Goal: Task Accomplishment & Management: Complete application form

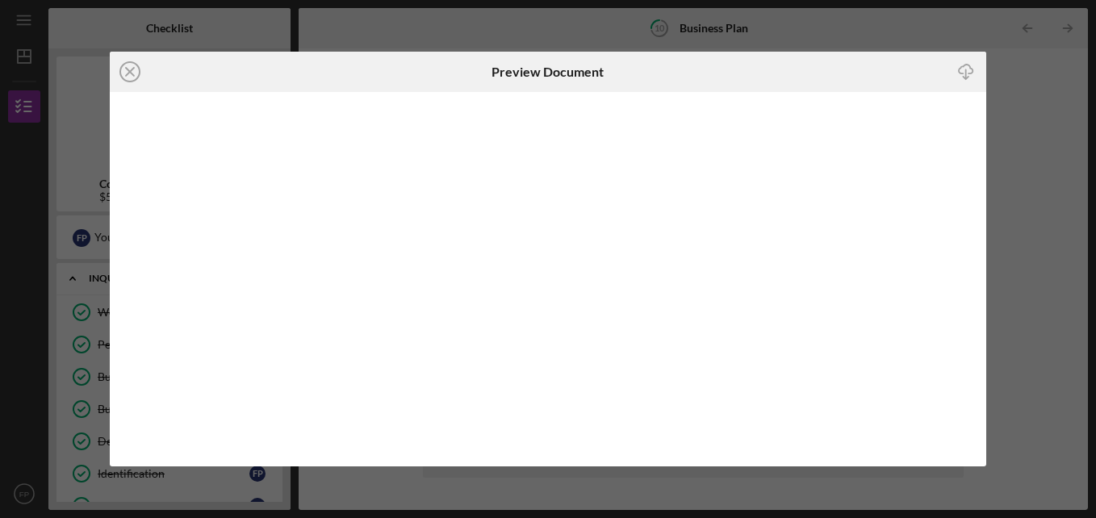
scroll to position [403, 0]
click at [123, 71] on icon "Icon/Close" at bounding box center [130, 72] width 40 height 40
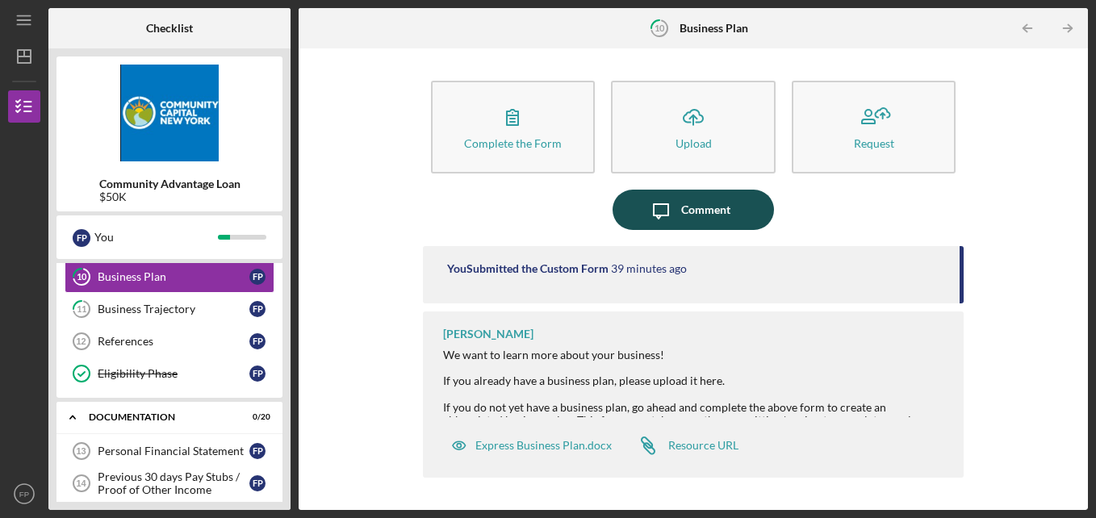
click at [712, 219] on div "Comment" at bounding box center [705, 210] width 49 height 40
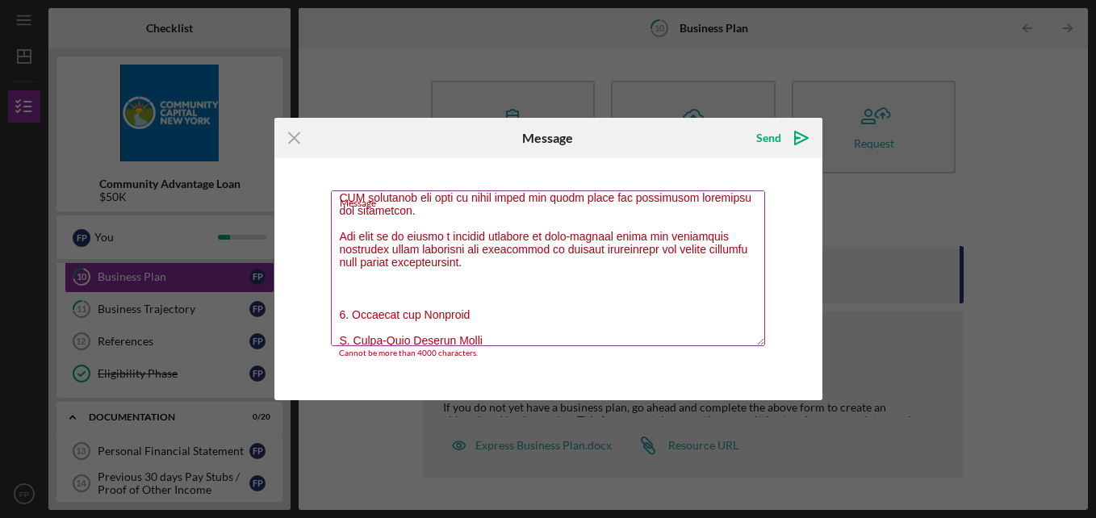
scroll to position [726, 0]
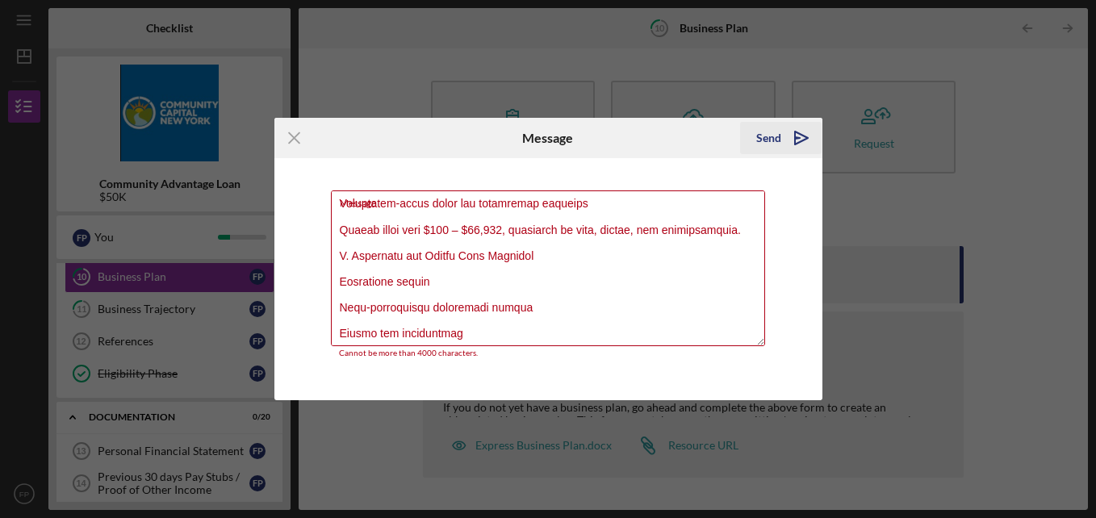
type textarea "Owner's Name: Business Name: [PERSON_NAME] Describe your business and where it …"
click at [763, 138] on div "Send" at bounding box center [768, 138] width 25 height 32
click at [777, 136] on div "Send" at bounding box center [768, 138] width 25 height 32
click at [776, 136] on div "Send" at bounding box center [768, 138] width 25 height 32
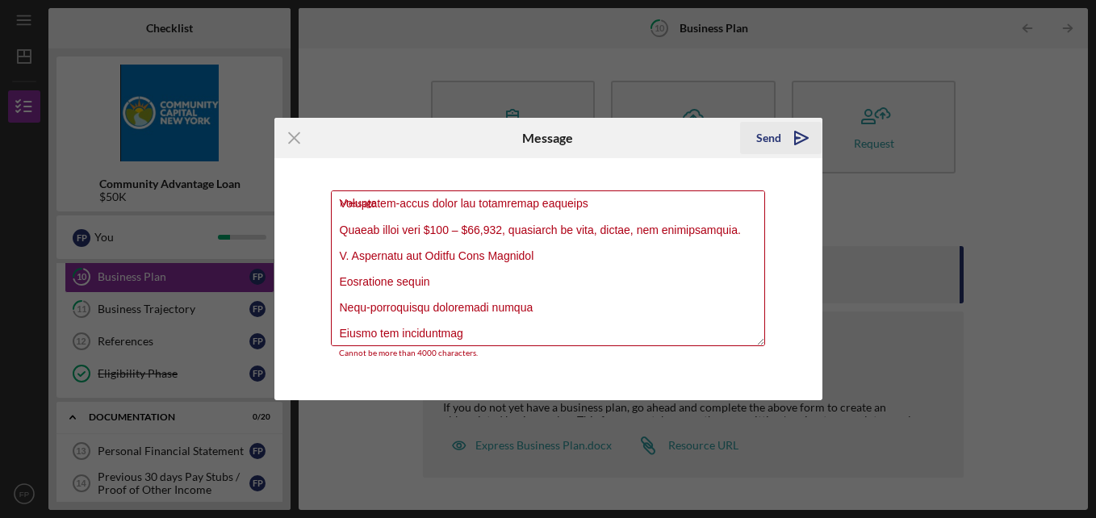
click at [776, 136] on div "Send" at bounding box center [768, 138] width 25 height 32
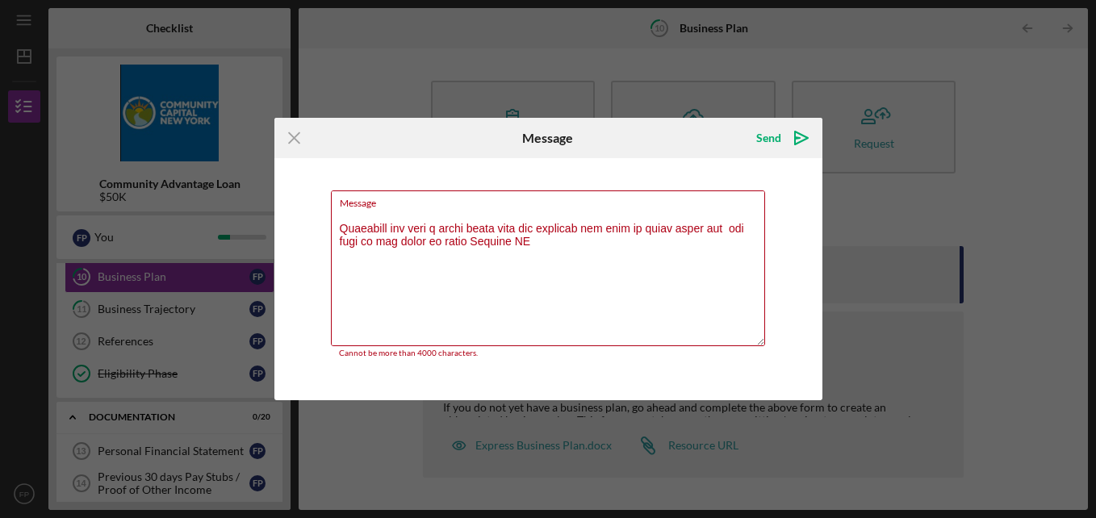
scroll to position [161, 0]
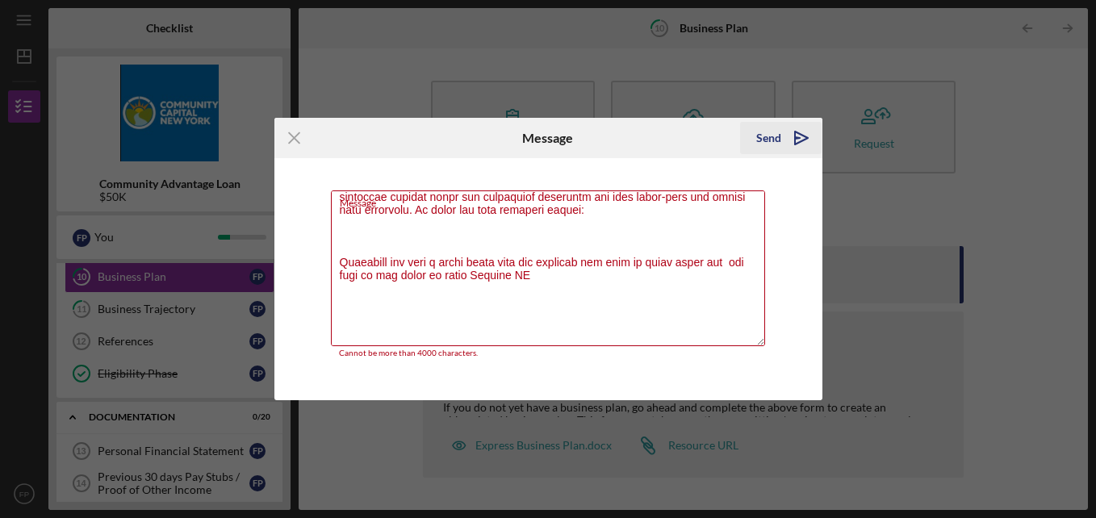
click at [806, 139] on polygon "submit" at bounding box center [801, 137] width 13 height 13
click at [799, 136] on icon "Icon/icon-invite-send" at bounding box center [801, 138] width 40 height 40
click at [290, 137] on icon "Icon/Menu Close" at bounding box center [294, 138] width 40 height 40
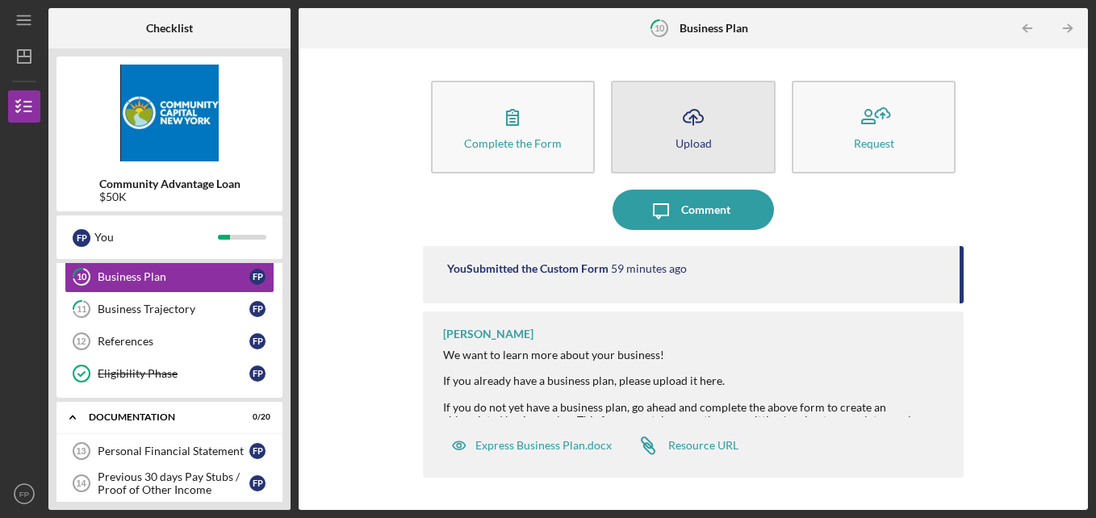
click at [729, 136] on button "Icon/Upload Upload" at bounding box center [693, 127] width 165 height 93
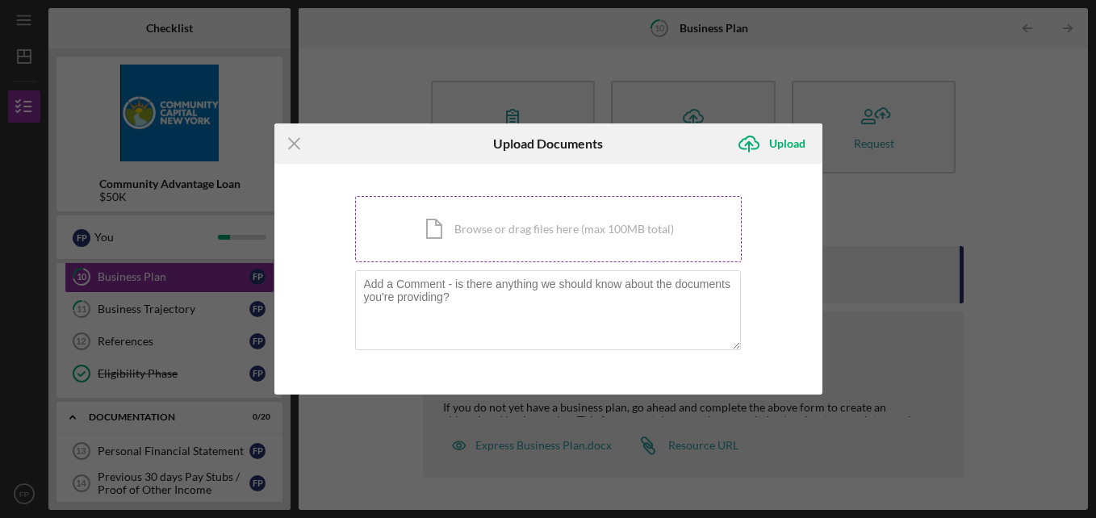
click at [510, 230] on div "Icon/Document Browse or drag files here (max 100MB total) Tap to choose files o…" at bounding box center [548, 229] width 386 height 66
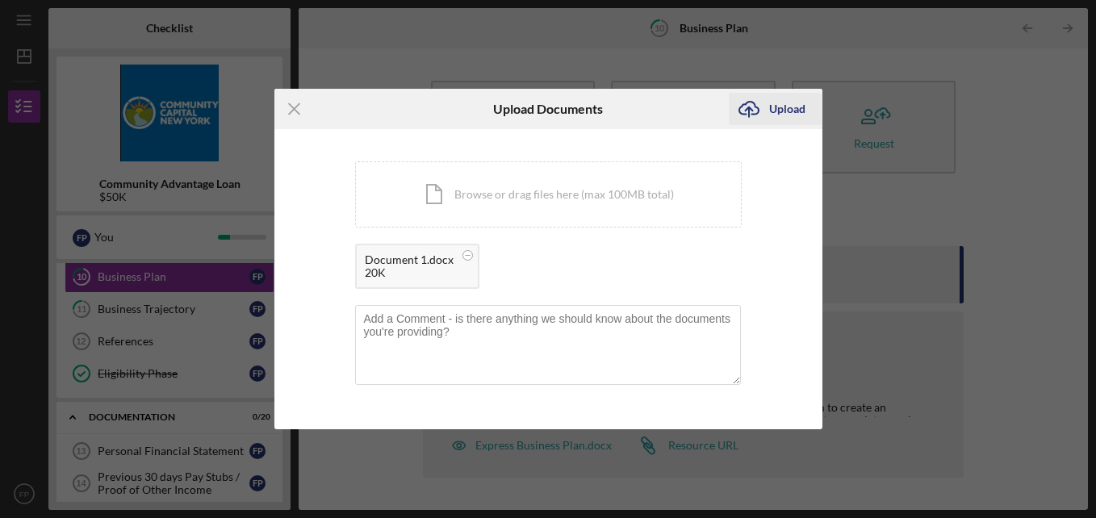
click at [794, 111] on div "Upload" at bounding box center [787, 109] width 36 height 32
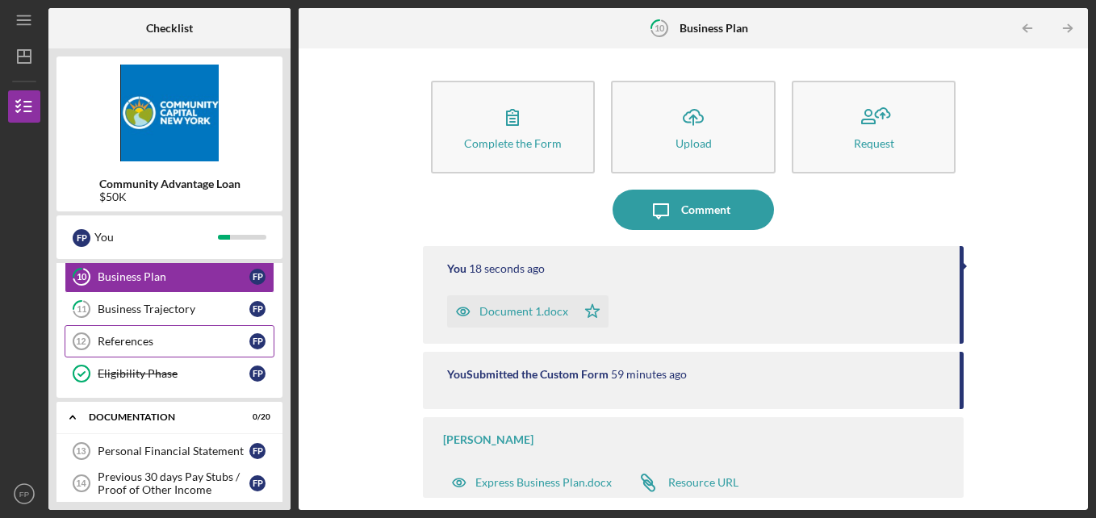
click at [206, 340] on div "References" at bounding box center [174, 341] width 152 height 13
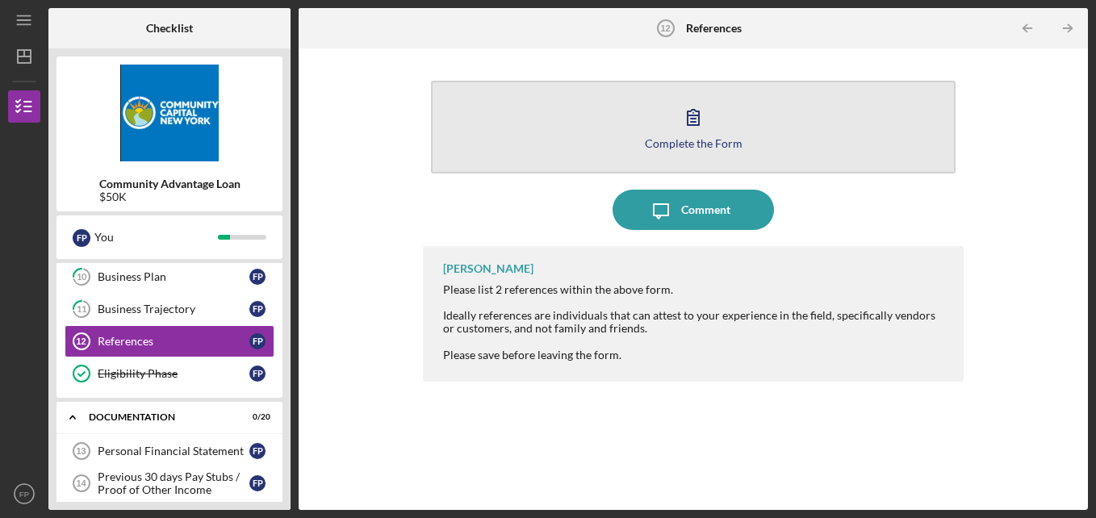
click at [650, 118] on button "Complete the Form Form" at bounding box center [693, 127] width 525 height 93
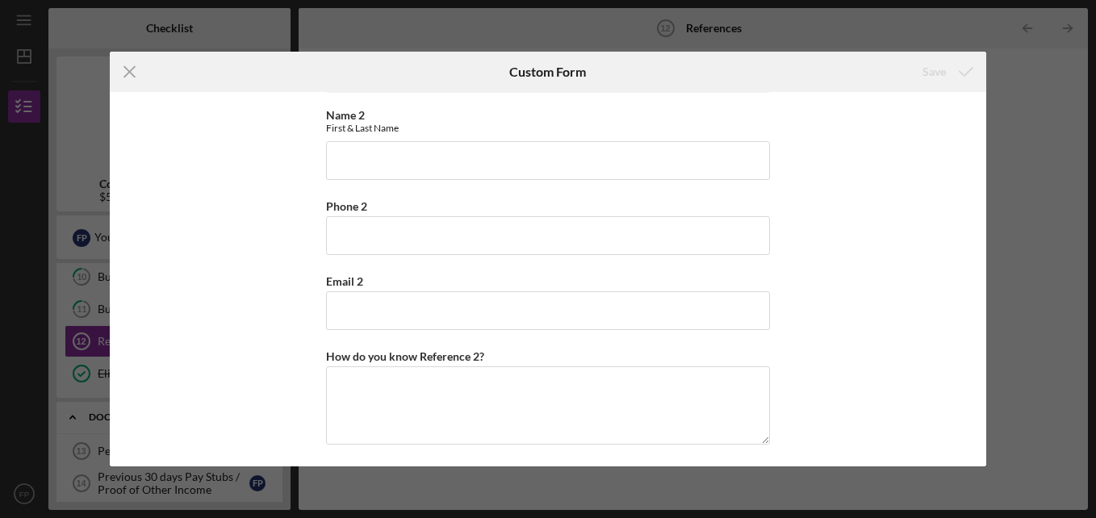
scroll to position [520, 0]
click at [135, 69] on icon "Icon/Menu Close" at bounding box center [130, 72] width 40 height 40
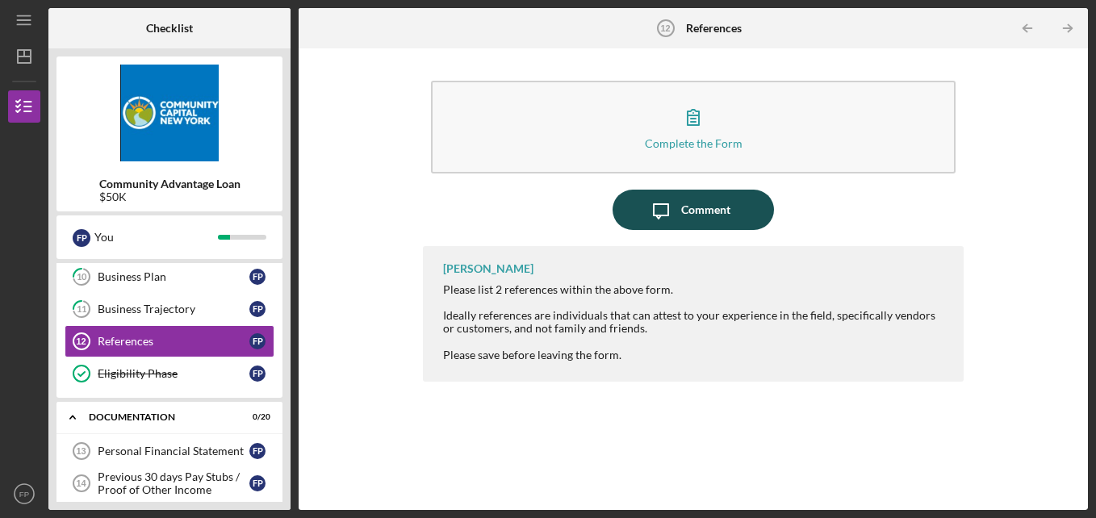
click at [728, 220] on div "Comment" at bounding box center [705, 210] width 49 height 40
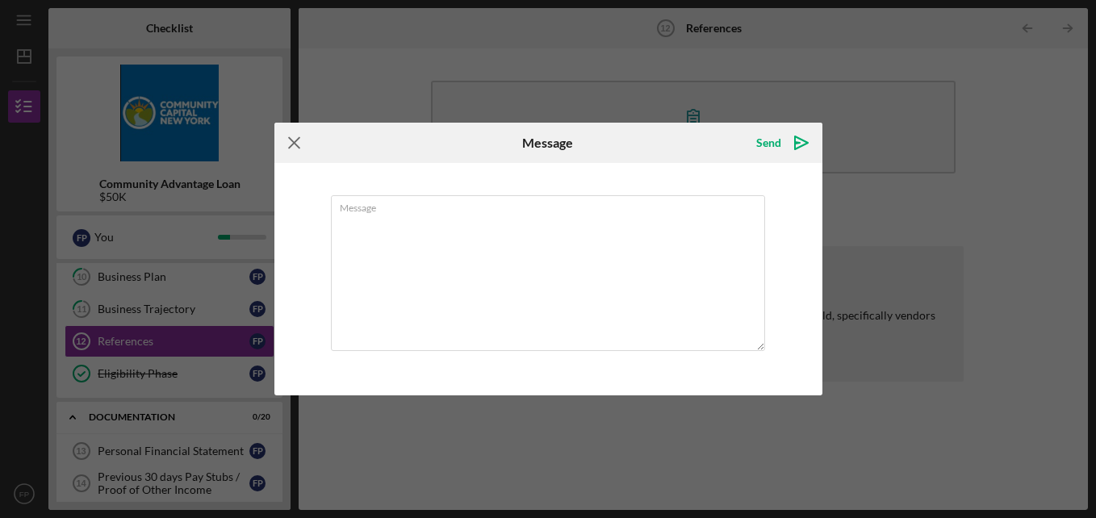
click at [296, 138] on icon "Icon/Menu Close" at bounding box center [294, 143] width 40 height 40
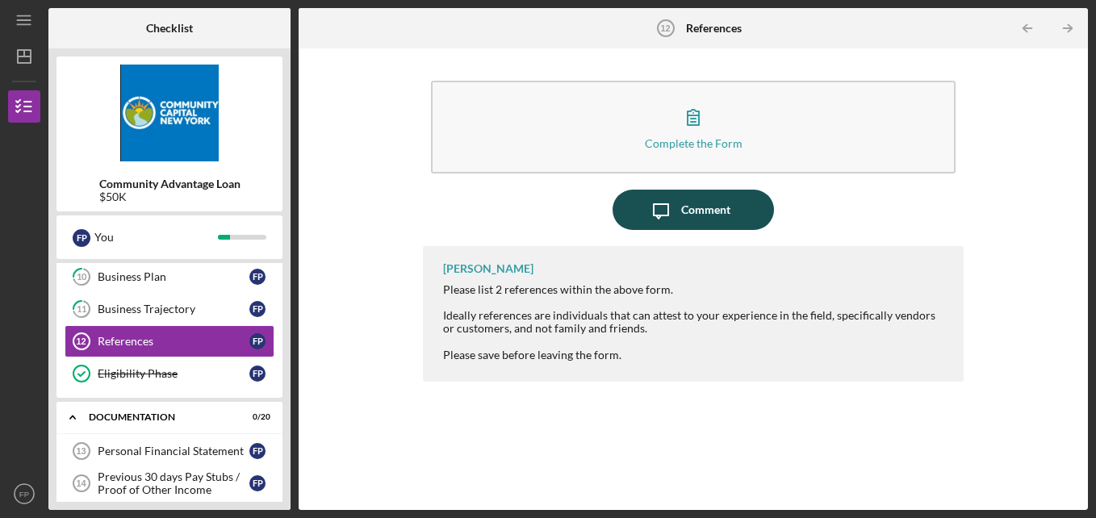
click at [679, 205] on icon "Icon/Message" at bounding box center [661, 210] width 40 height 40
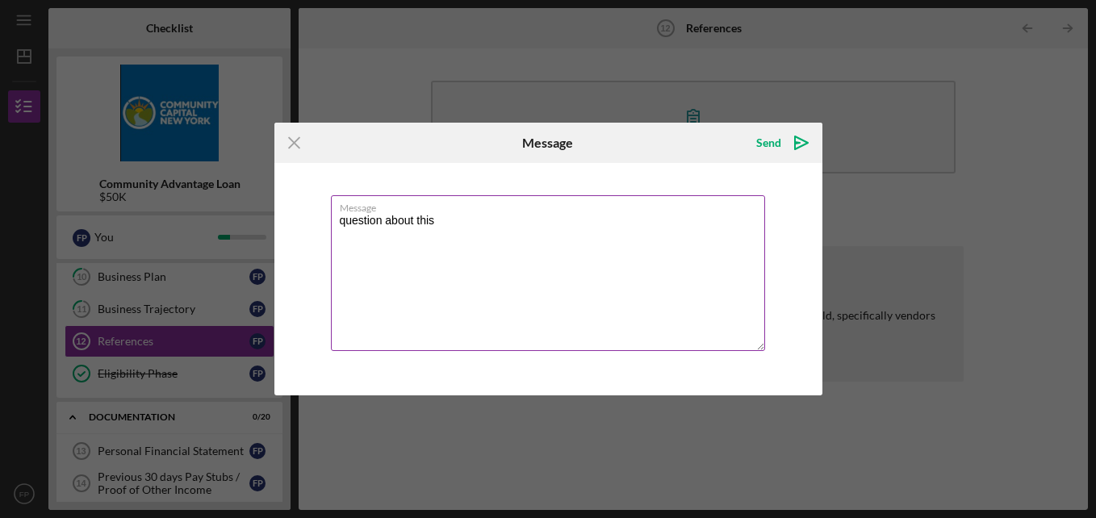
click at [449, 222] on textarea "question about this" at bounding box center [548, 273] width 434 height 156
click at [511, 216] on textarea "question about this don't have aby custiomer to [PERSON_NAME]" at bounding box center [548, 273] width 434 height 156
drag, startPoint x: 442, startPoint y: 213, endPoint x: 425, endPoint y: 220, distance: 18.4
click at [432, 218] on textarea "question about this don't have any custiomer to [PERSON_NAME]" at bounding box center [548, 273] width 434 height 156
drag, startPoint x: 631, startPoint y: 225, endPoint x: 627, endPoint y: 212, distance: 13.5
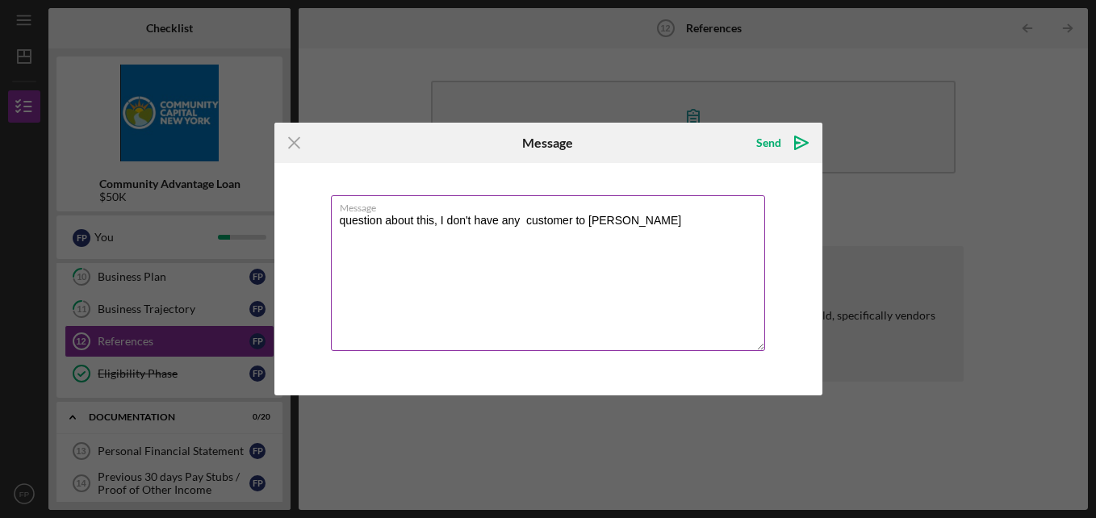
click at [627, 212] on label "Message" at bounding box center [552, 205] width 425 height 18
click at [627, 212] on textarea "question about this, I don't have any customer to [PERSON_NAME]" at bounding box center [548, 273] width 434 height 156
click at [595, 218] on textarea "question about this, I don't have any customer to" at bounding box center [548, 273] width 434 height 156
type textarea "question about this, I don't have any customer to testify"
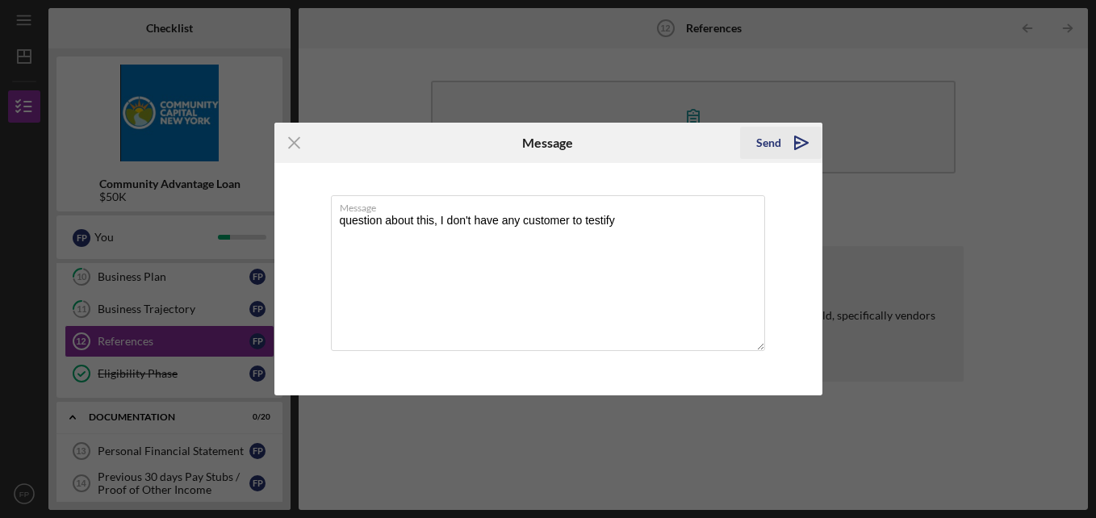
click at [766, 139] on div "Send" at bounding box center [768, 143] width 25 height 32
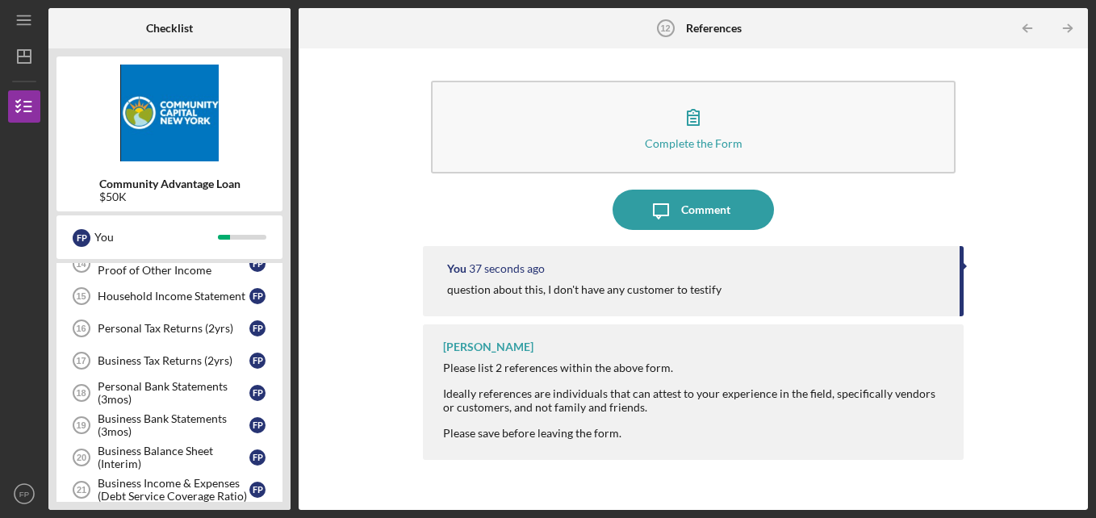
scroll to position [542, 0]
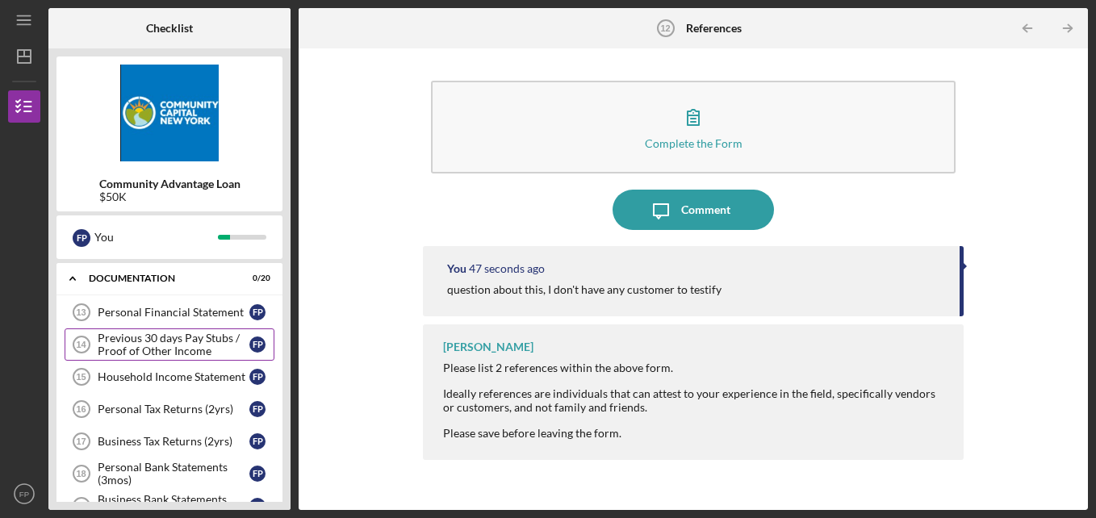
click at [189, 344] on div "Previous 30 days Pay Stubs / Proof of Other Income" at bounding box center [174, 345] width 152 height 26
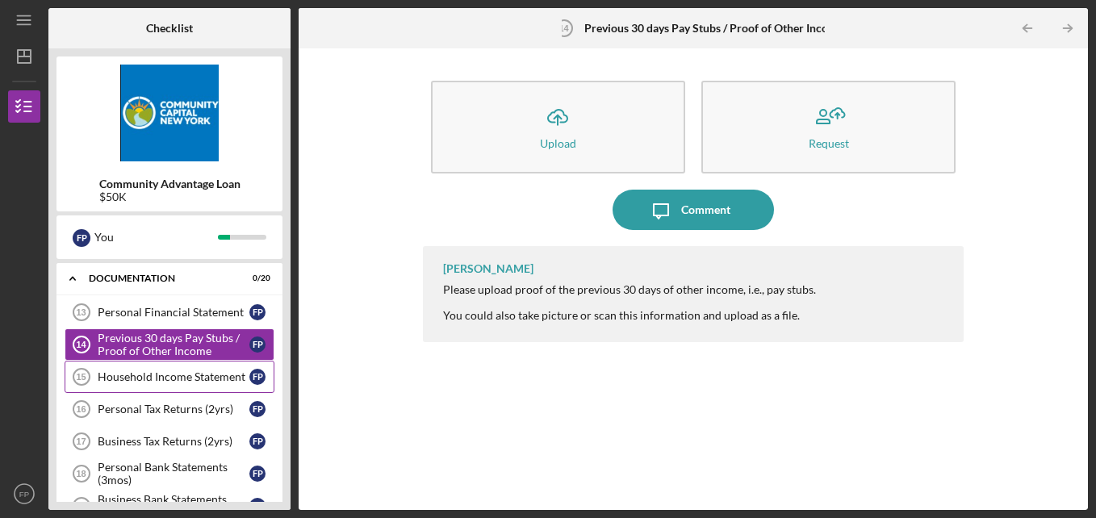
click at [185, 377] on div "Household Income Statement" at bounding box center [174, 376] width 152 height 13
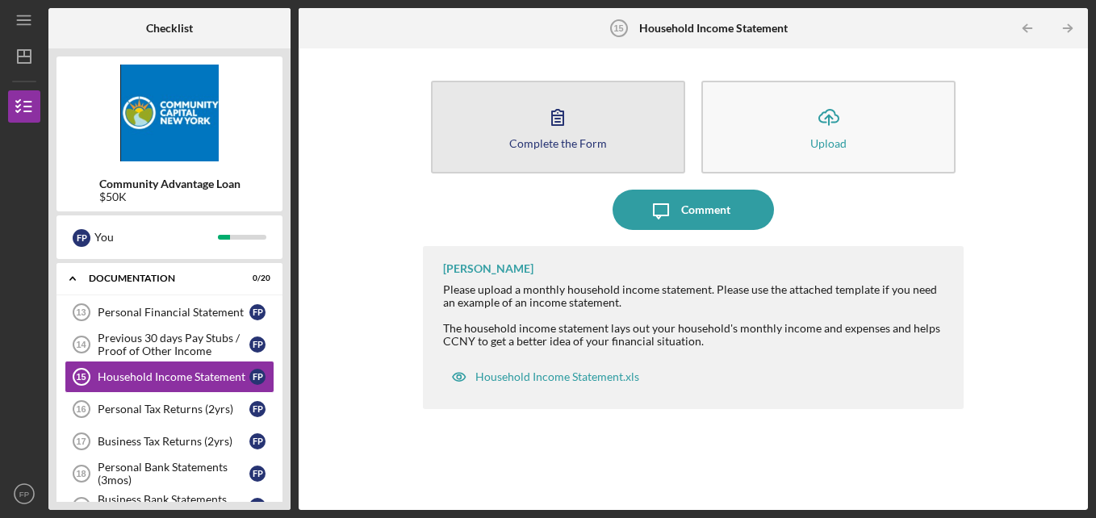
click at [561, 130] on icon "button" at bounding box center [557, 117] width 40 height 40
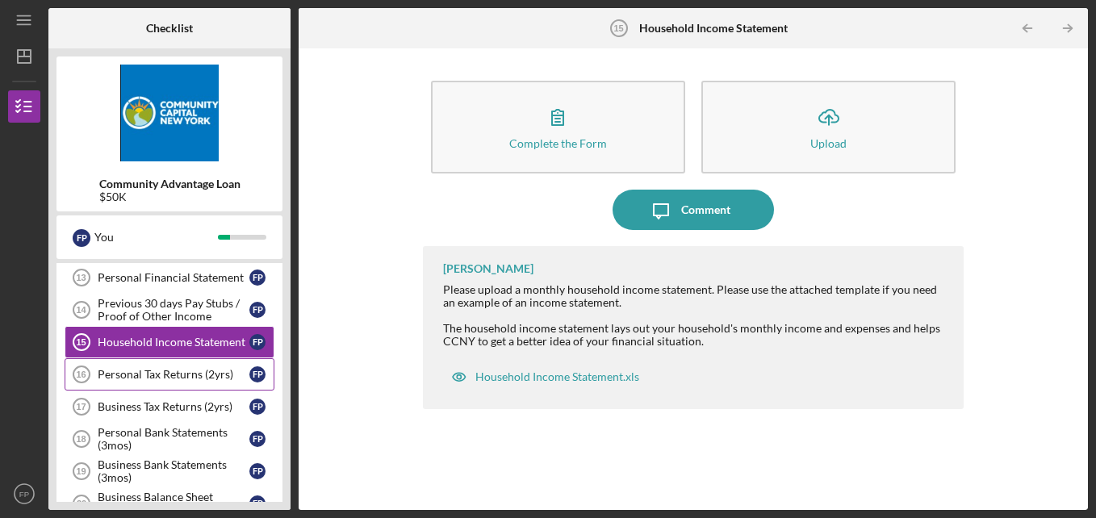
scroll to position [623, 0]
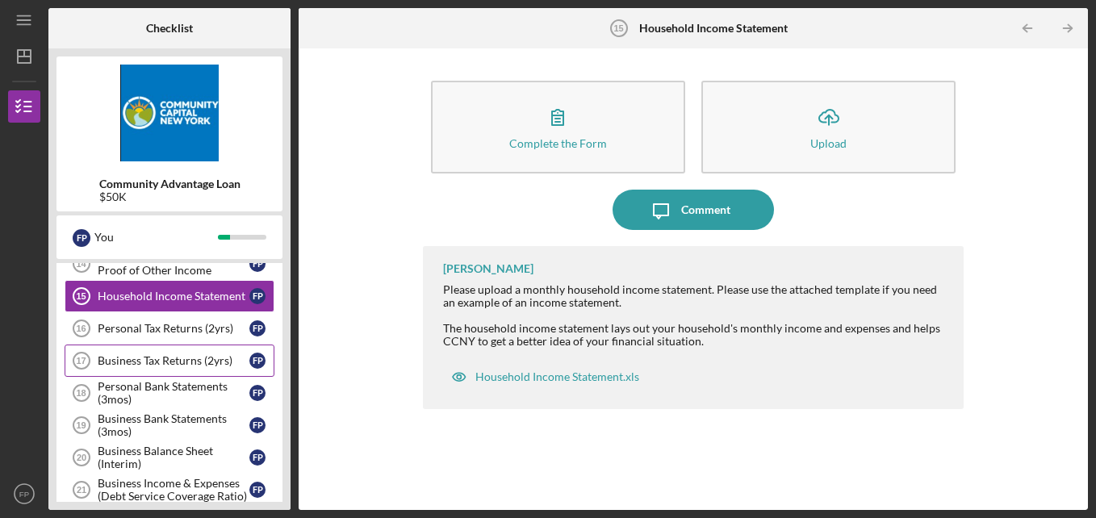
click at [201, 358] on div "Business Tax Returns (2yrs)" at bounding box center [174, 360] width 152 height 13
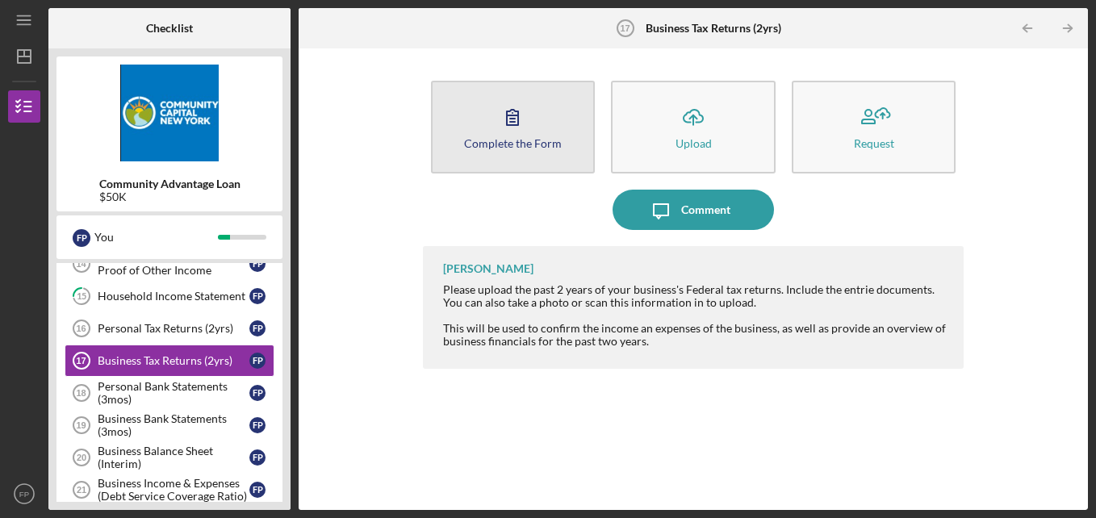
click at [499, 138] on div "Complete the Form" at bounding box center [513, 143] width 98 height 12
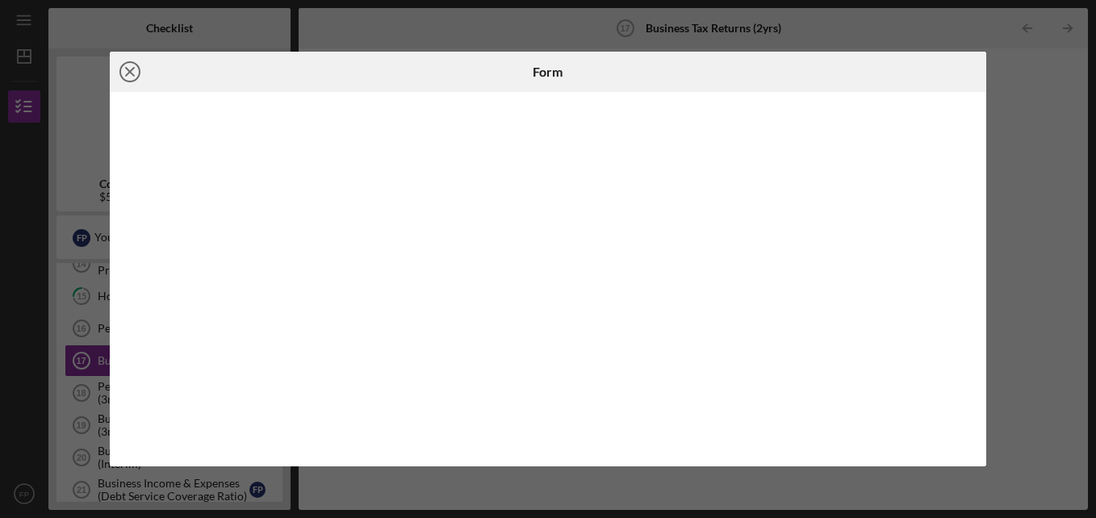
click at [123, 73] on icon "Icon/Close" at bounding box center [130, 72] width 40 height 40
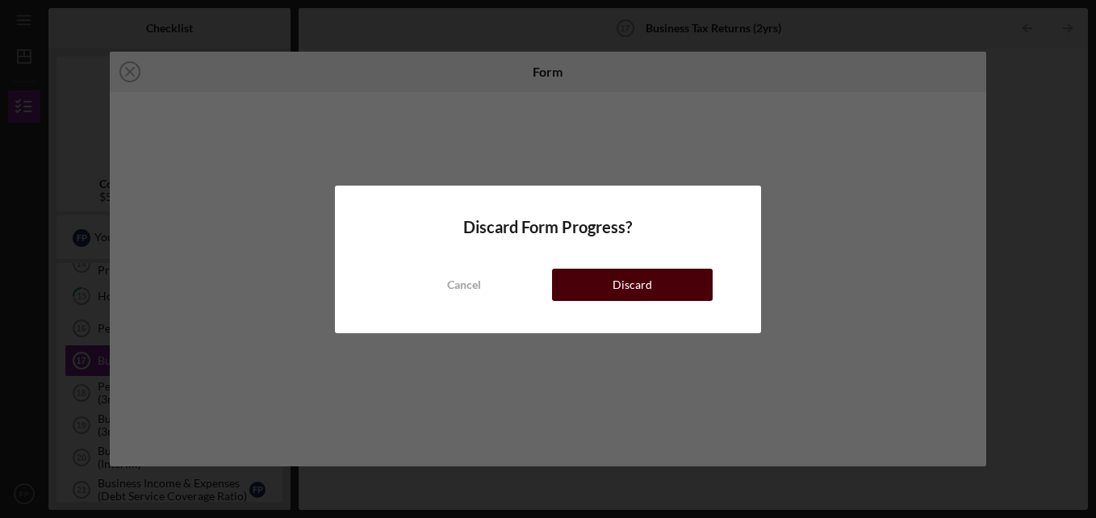
click at [586, 289] on button "Discard" at bounding box center [632, 285] width 161 height 32
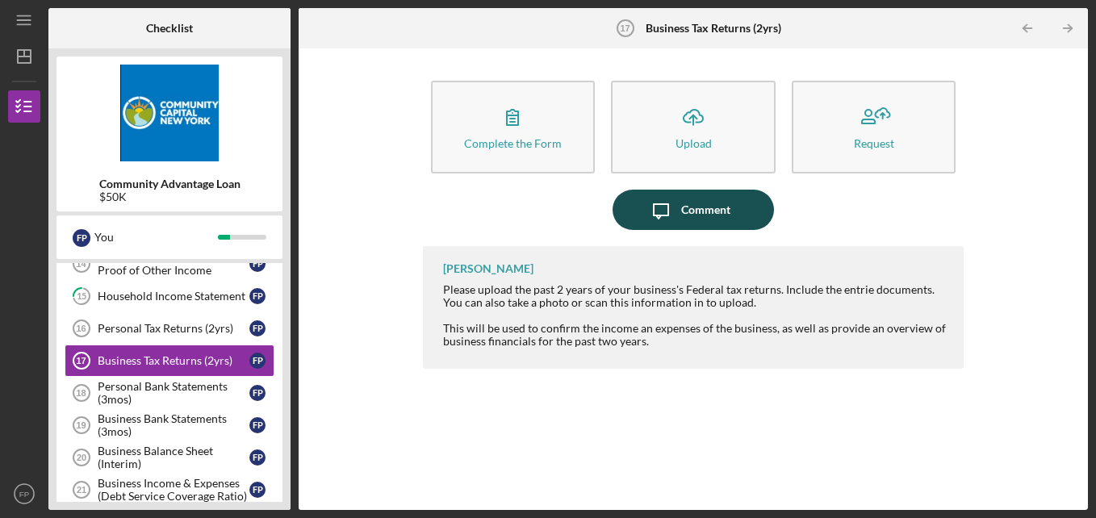
click at [687, 211] on div "Comment" at bounding box center [705, 210] width 49 height 40
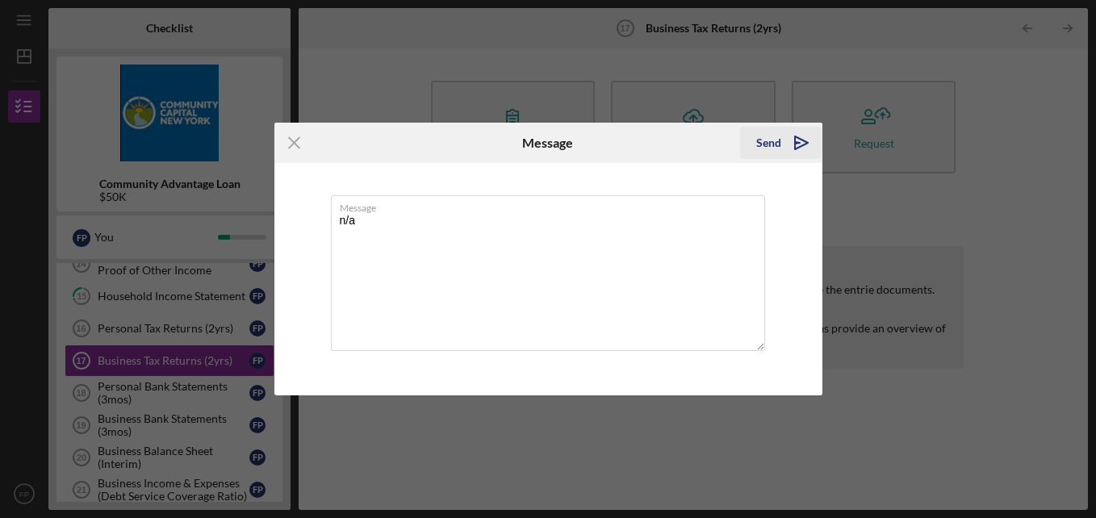
type textarea "n/a"
click at [771, 138] on div "Send" at bounding box center [768, 143] width 25 height 32
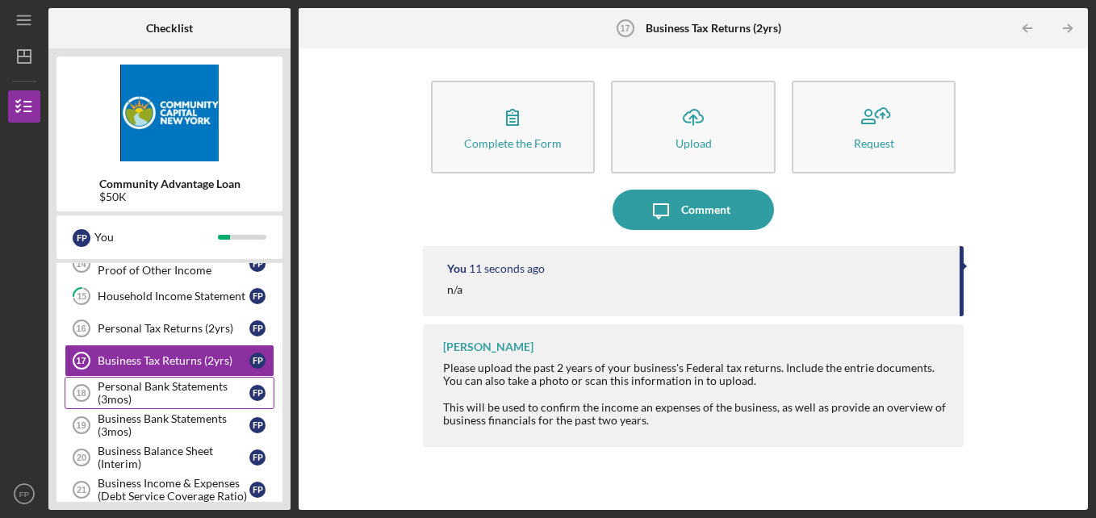
click at [193, 394] on div "Personal Bank Statements (3mos)" at bounding box center [174, 393] width 152 height 26
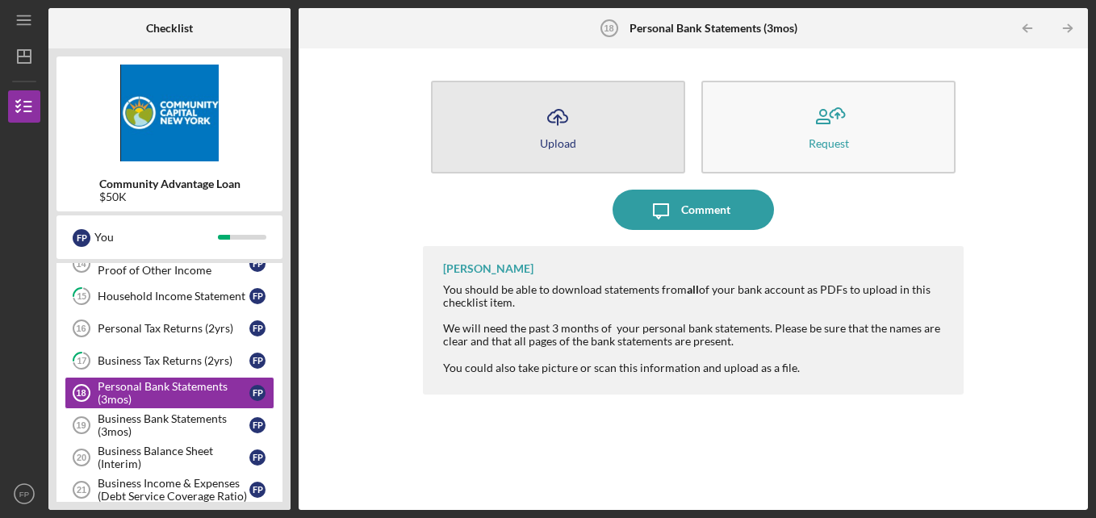
click at [586, 143] on button "Icon/Upload Upload" at bounding box center [558, 127] width 254 height 93
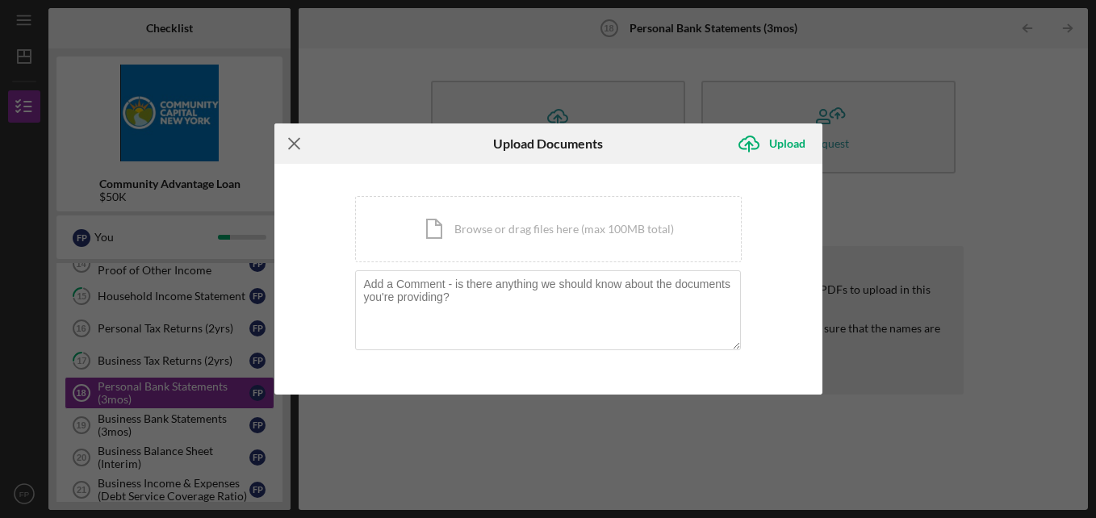
click at [294, 150] on icon "Icon/Menu Close" at bounding box center [294, 143] width 40 height 40
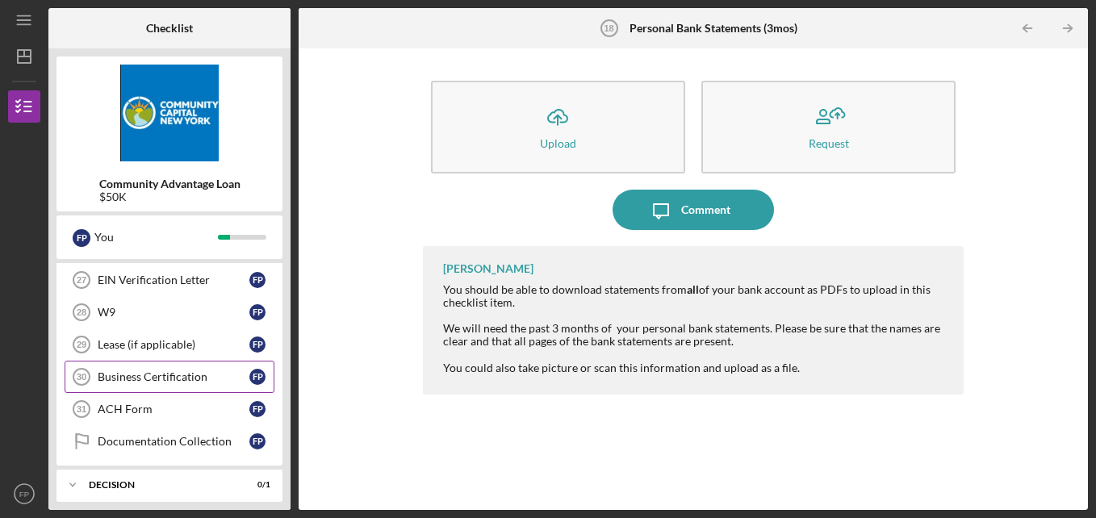
scroll to position [945, 0]
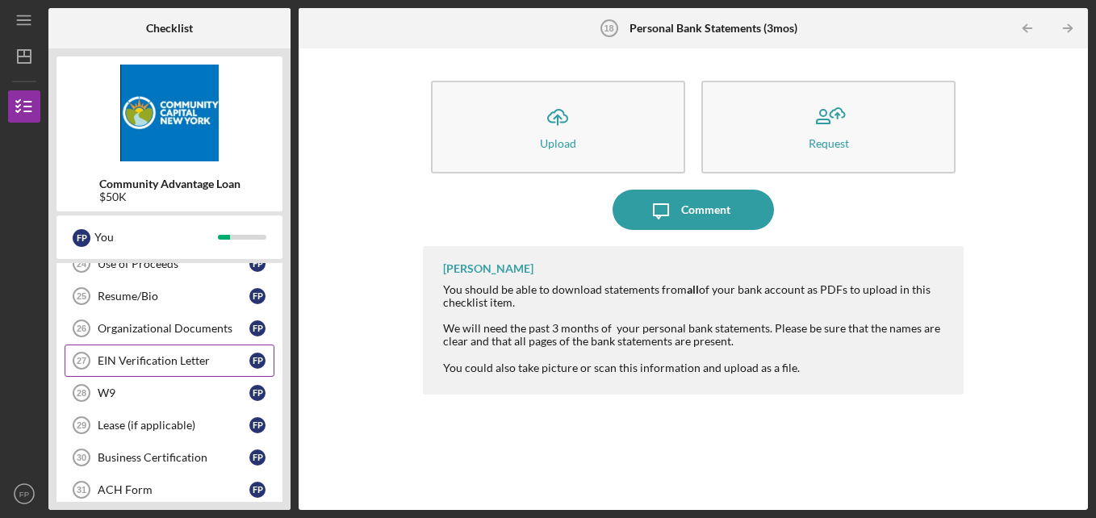
click at [170, 363] on div "EIN Verification Letter" at bounding box center [174, 360] width 152 height 13
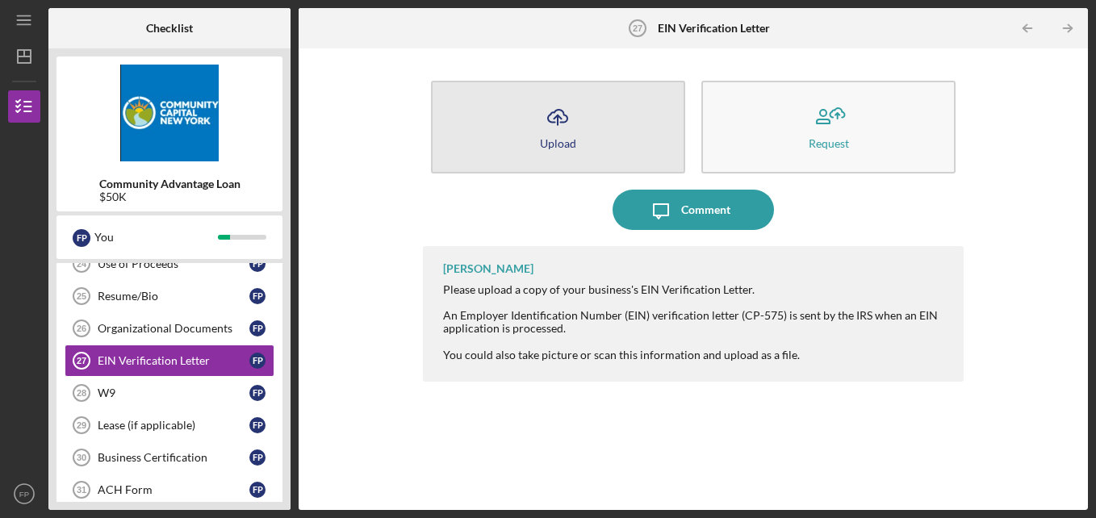
click at [595, 140] on button "Icon/Upload Upload" at bounding box center [558, 127] width 254 height 93
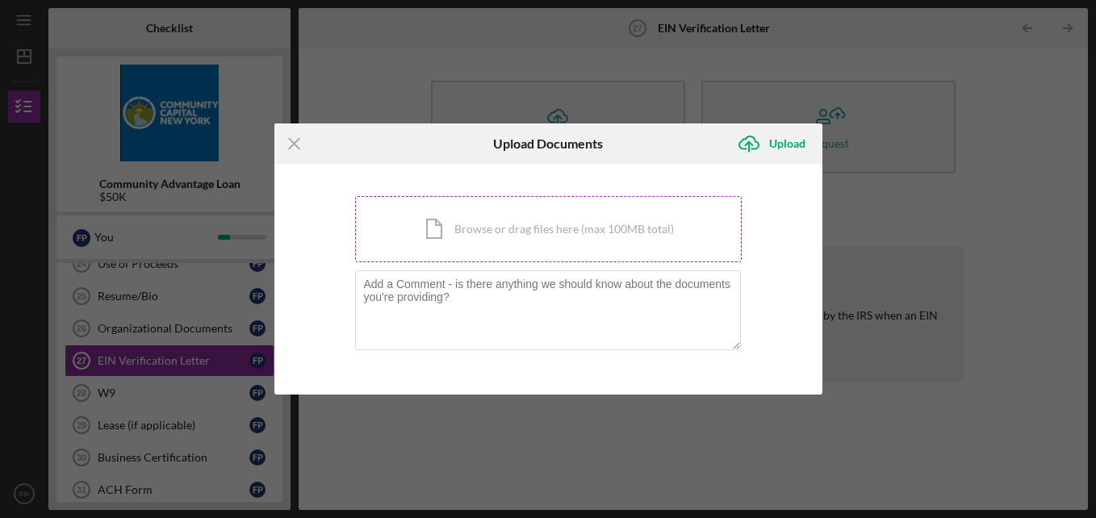
click at [455, 235] on div "Icon/Document Browse or drag files here (max 100MB total) Tap to choose files o…" at bounding box center [548, 229] width 386 height 66
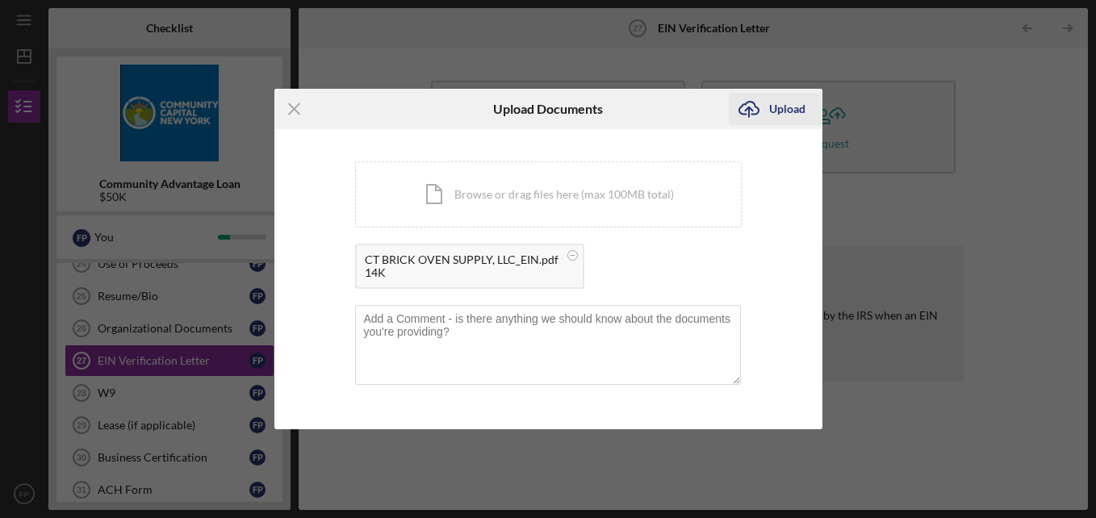
click at [786, 109] on div "Upload" at bounding box center [787, 109] width 36 height 32
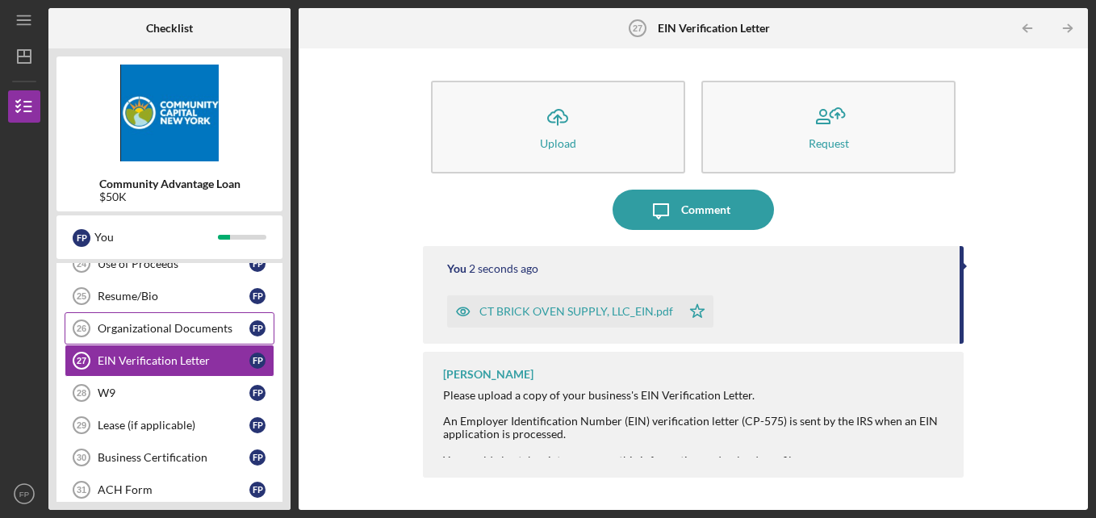
scroll to position [1026, 0]
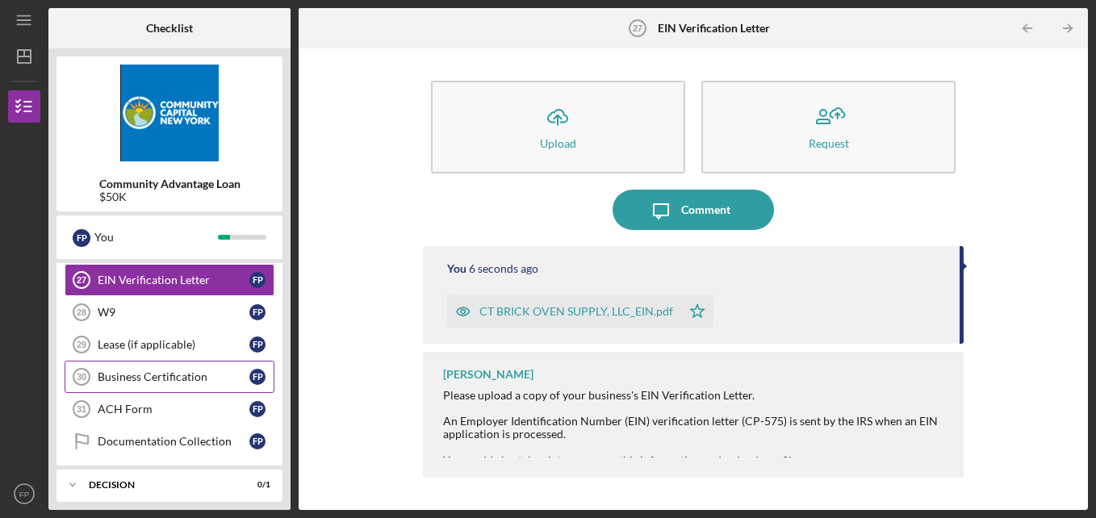
click at [183, 378] on div "Business Certification" at bounding box center [174, 376] width 152 height 13
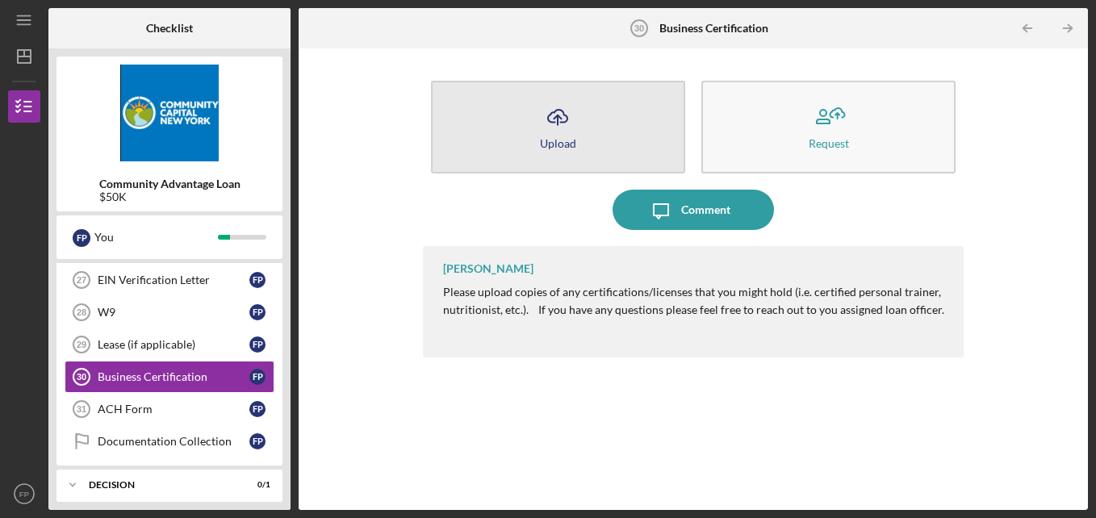
click at [584, 117] on button "Icon/Upload Upload" at bounding box center [558, 127] width 254 height 93
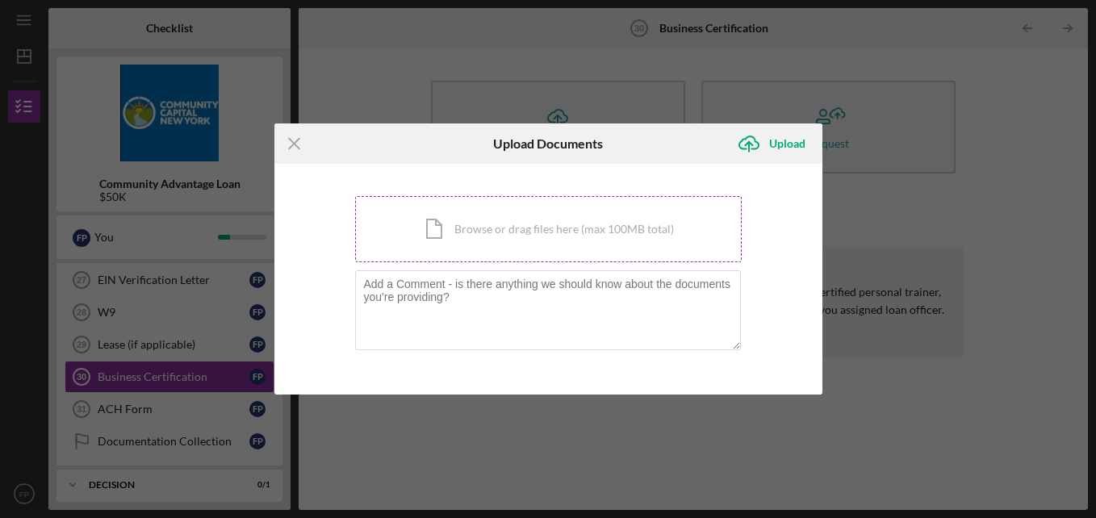
click at [592, 240] on div "Icon/Document Browse or drag files here (max 100MB total) Tap to choose files o…" at bounding box center [548, 229] width 386 height 66
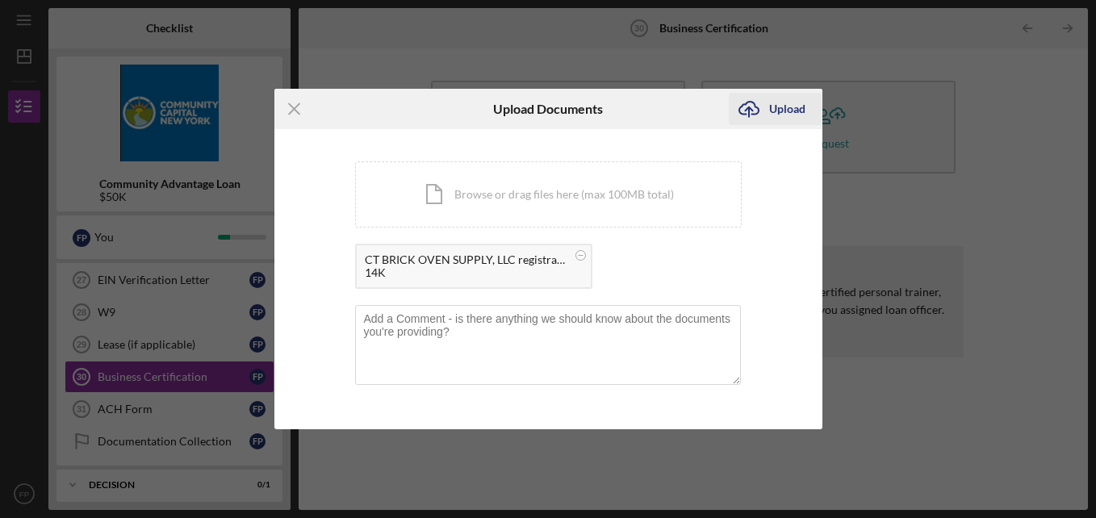
click at [798, 111] on div "Upload" at bounding box center [787, 109] width 36 height 32
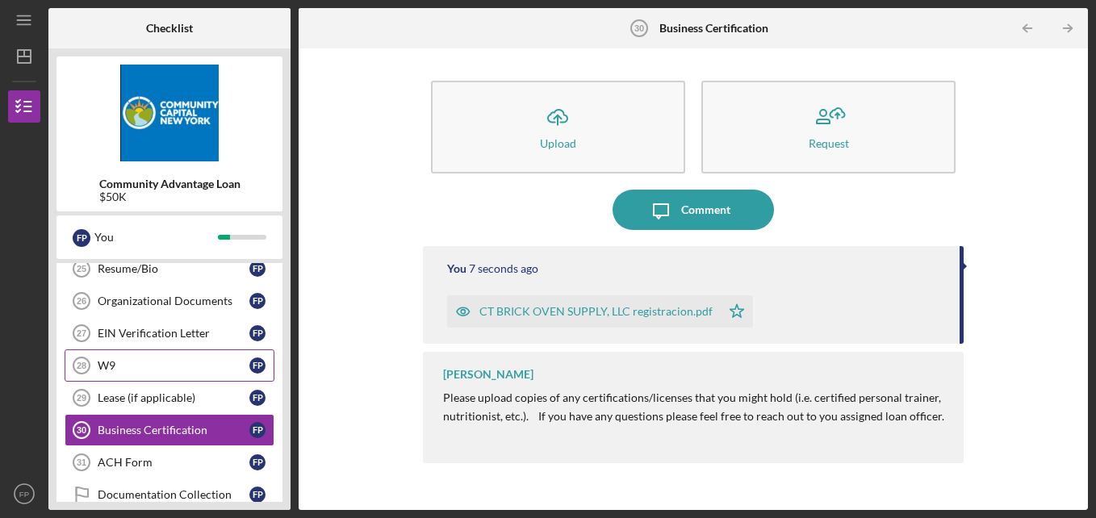
scroll to position [945, 0]
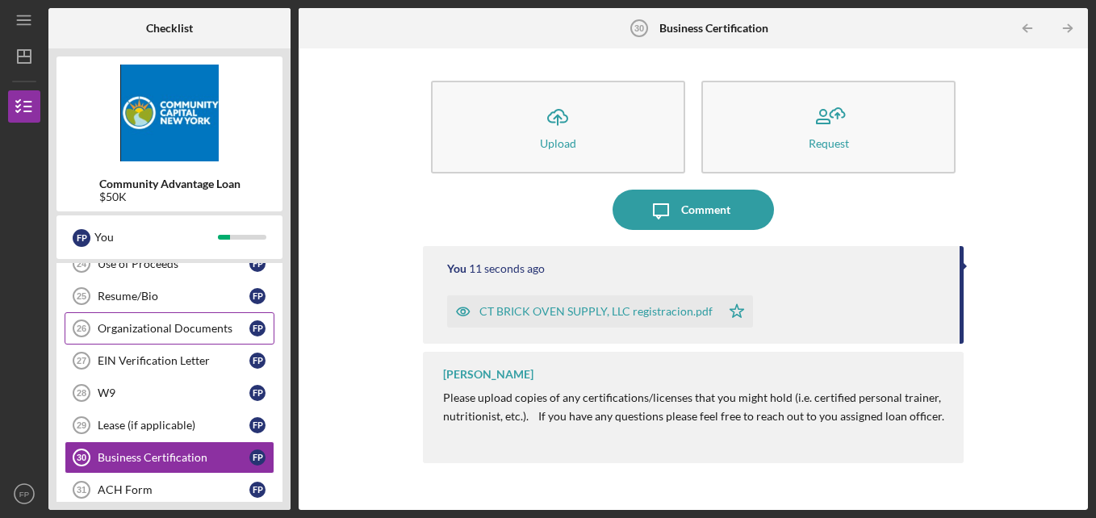
click at [187, 332] on div "Organizational Documents" at bounding box center [174, 328] width 152 height 13
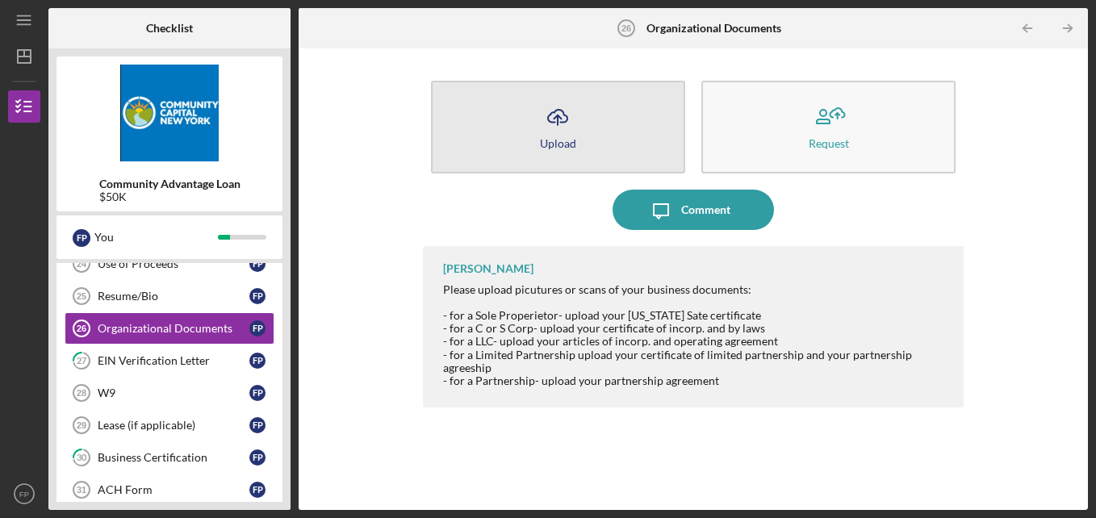
click at [533, 130] on button "Icon/Upload Upload" at bounding box center [558, 127] width 254 height 93
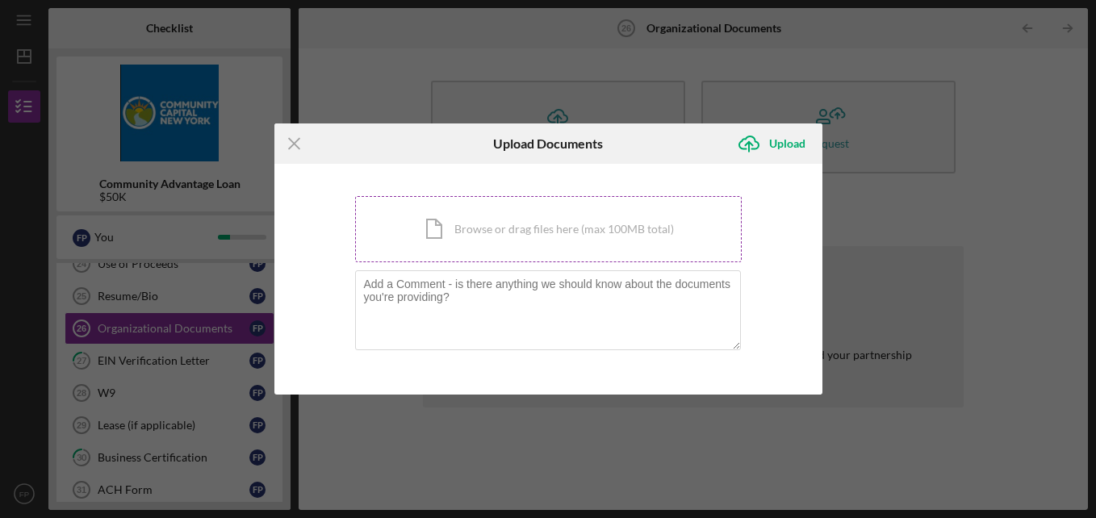
click at [476, 219] on div "Icon/Document Browse or drag files here (max 100MB total) Tap to choose files o…" at bounding box center [548, 229] width 386 height 66
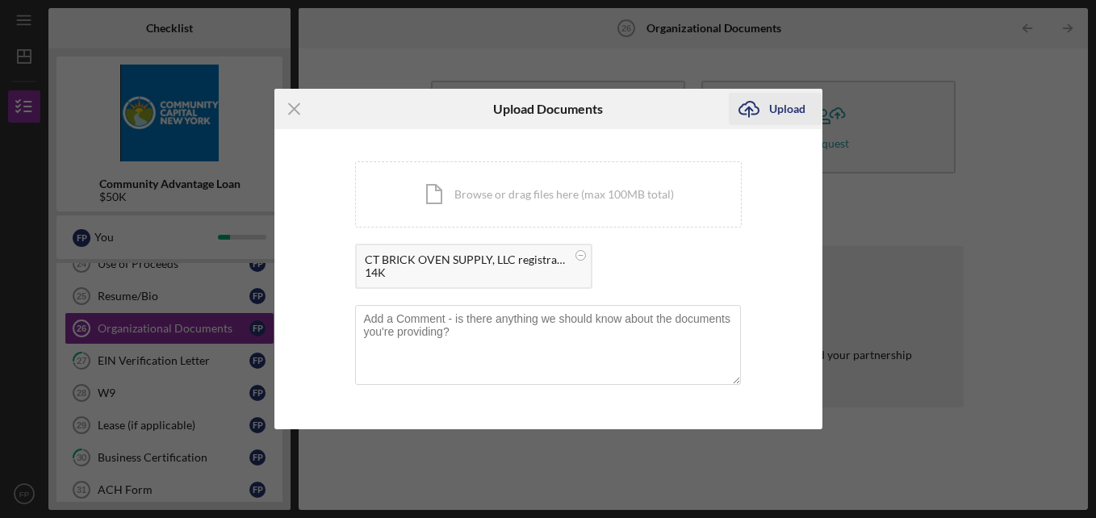
click at [783, 108] on div "Upload" at bounding box center [787, 109] width 36 height 32
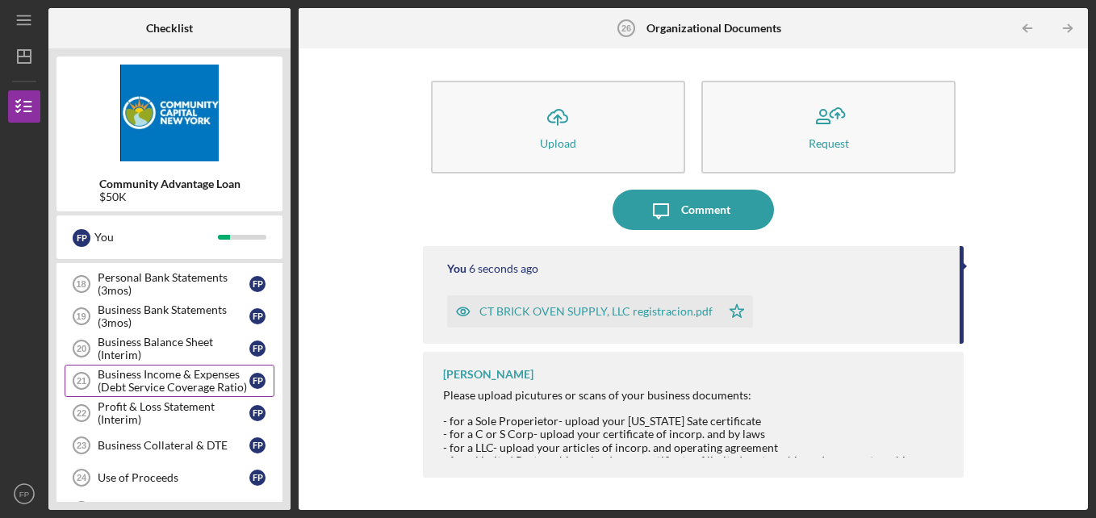
scroll to position [703, 0]
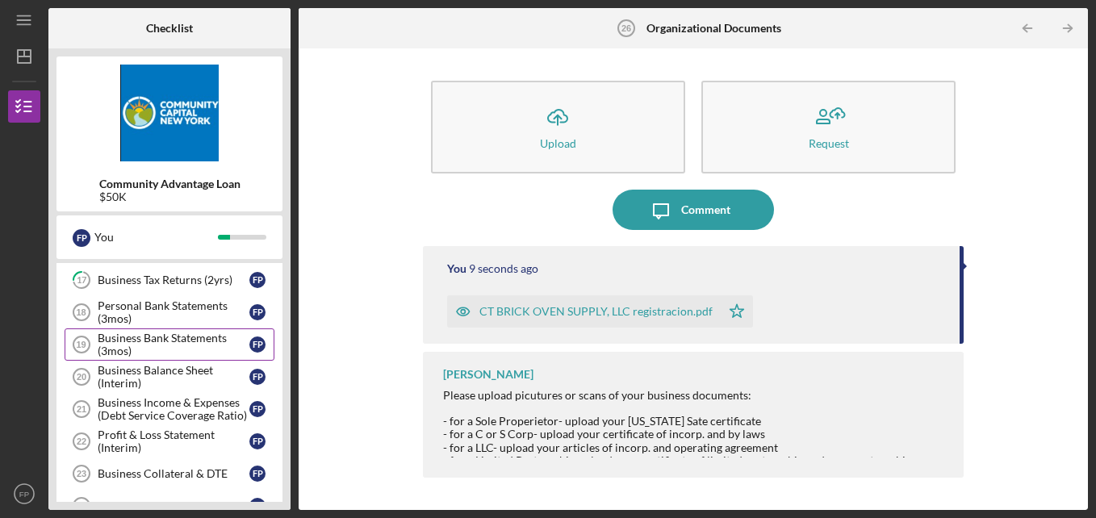
click at [190, 343] on div "Business Bank Statements (3mos)" at bounding box center [174, 345] width 152 height 26
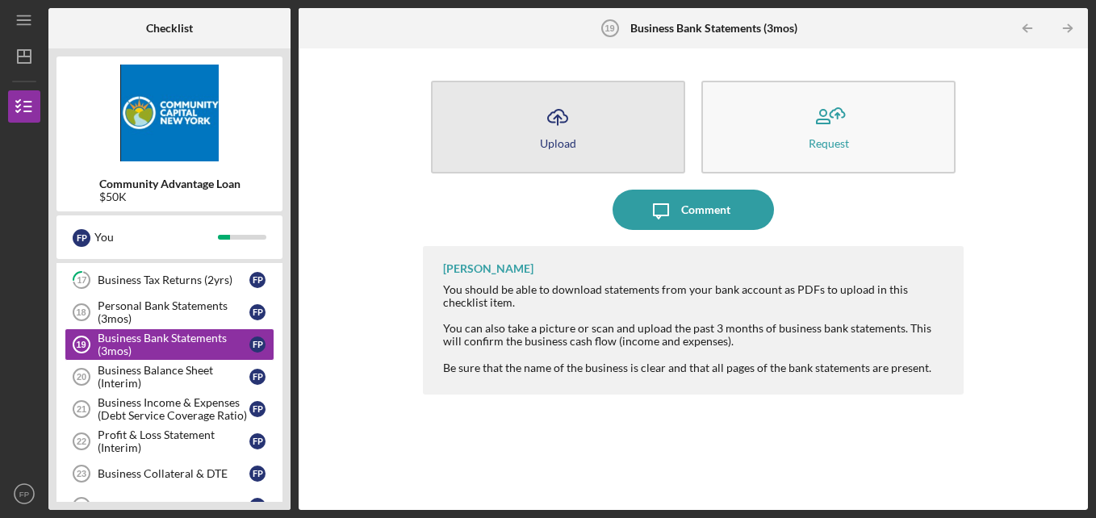
click at [611, 122] on button "Icon/Upload Upload" at bounding box center [558, 127] width 254 height 93
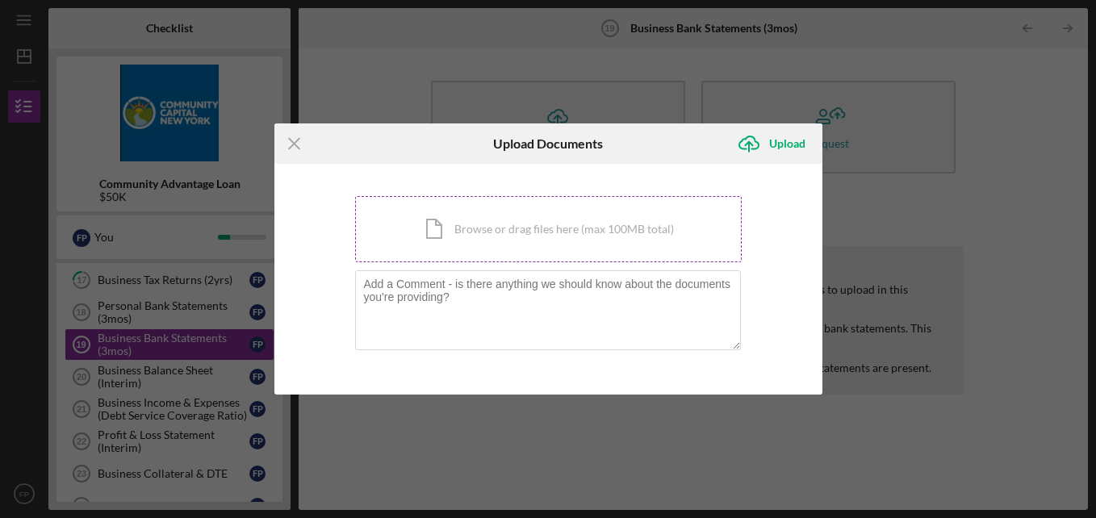
click at [562, 222] on div "Icon/Document Browse or drag files here (max 100MB total) Tap to choose files o…" at bounding box center [548, 229] width 386 height 66
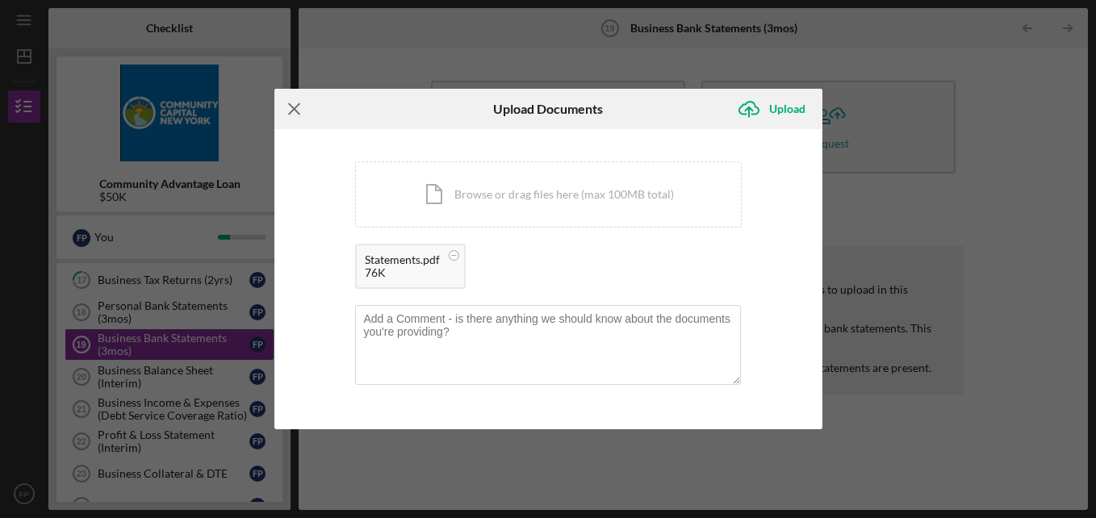
click at [298, 105] on line at bounding box center [294, 109] width 10 height 10
